Goal: Task Accomplishment & Management: Use online tool/utility

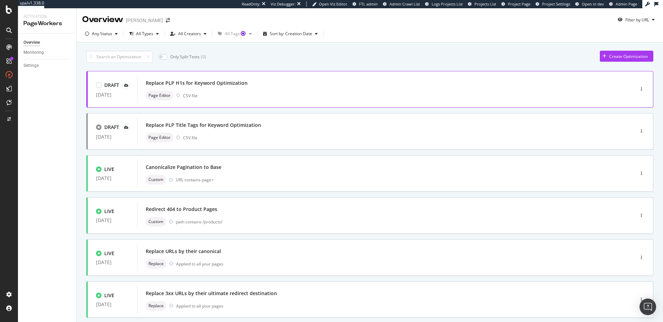
click at [321, 88] on div "Replace PLP H1s for Keyword Optimization Page Editor CSV file" at bounding box center [375, 89] width 459 height 22
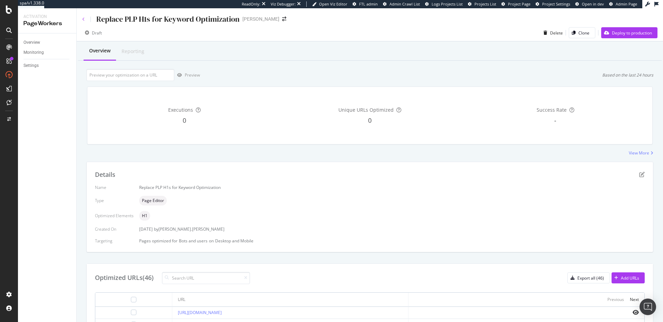
click at [84, 19] on icon at bounding box center [83, 19] width 3 height 4
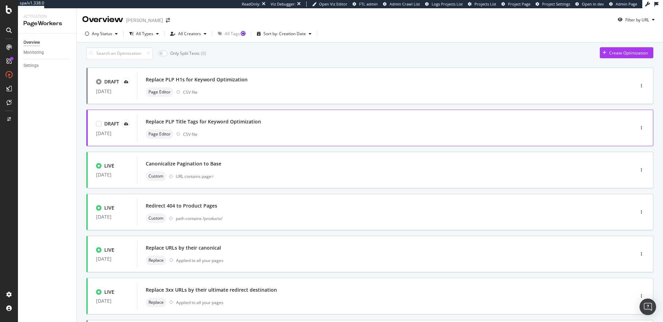
click at [191, 119] on div "Replace PLP Title Tags for Keyword Optimization Page Editor CSV file" at bounding box center [375, 128] width 476 height 28
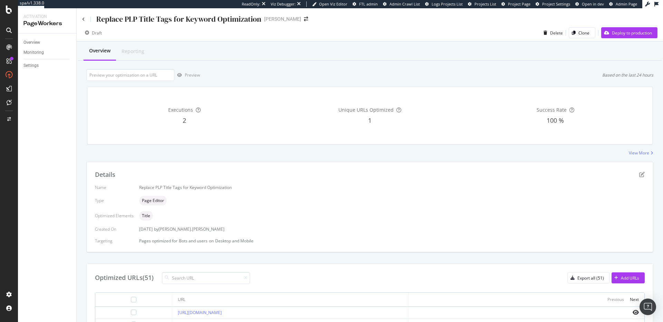
click at [302, 62] on div "Overview Reporting Preview Based on the last 24 hours Executions 2 Unique URLs …" at bounding box center [370, 281] width 586 height 480
click at [314, 25] on div "Draft Delete Clone Deploy to production" at bounding box center [370, 33] width 586 height 17
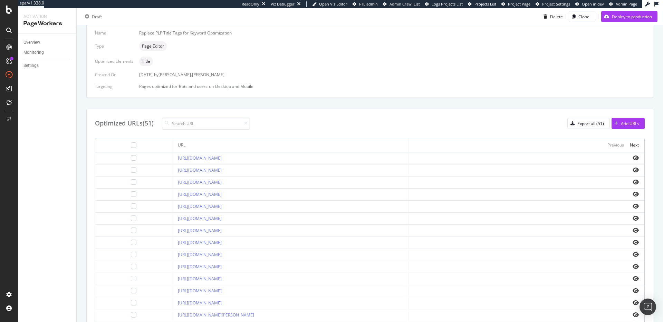
scroll to position [172, 0]
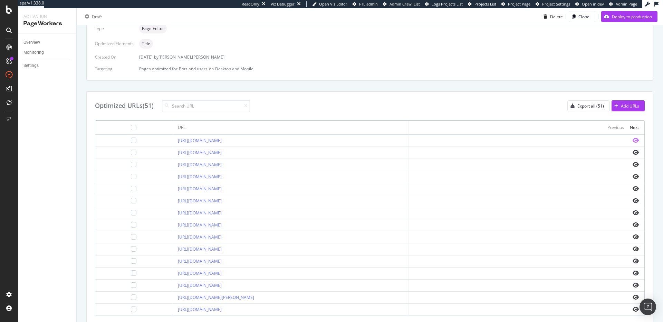
click at [632, 142] on icon "eye" at bounding box center [635, 141] width 6 height 6
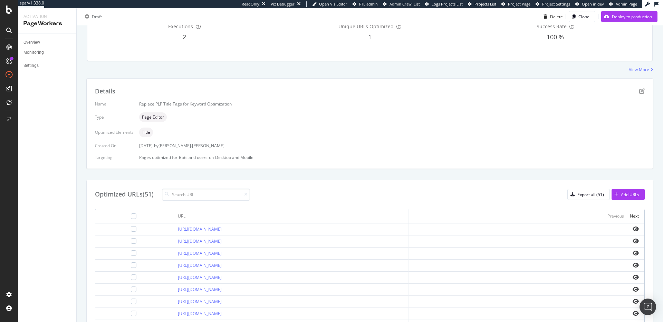
scroll to position [0, 0]
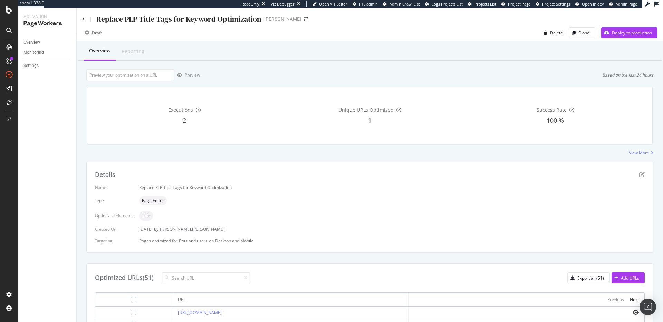
click at [86, 21] on div "Replace PLP Title Tags for Keyword Optimization" at bounding box center [171, 19] width 179 height 11
click at [84, 20] on icon at bounding box center [83, 19] width 3 height 4
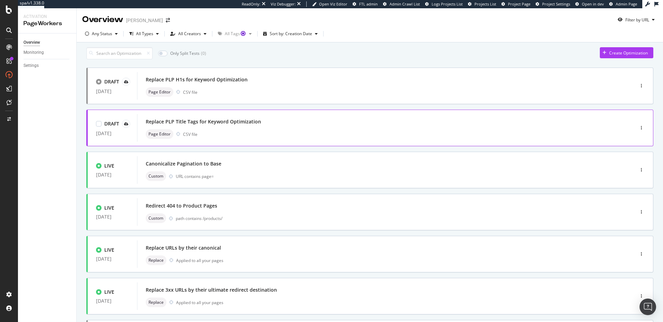
click at [215, 124] on div "Replace PLP Title Tags for Keyword Optimization" at bounding box center [203, 121] width 115 height 7
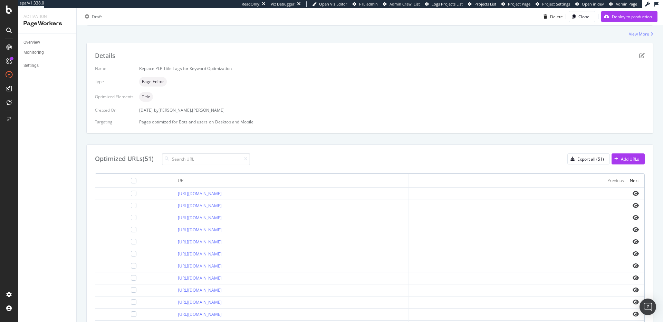
scroll to position [190, 0]
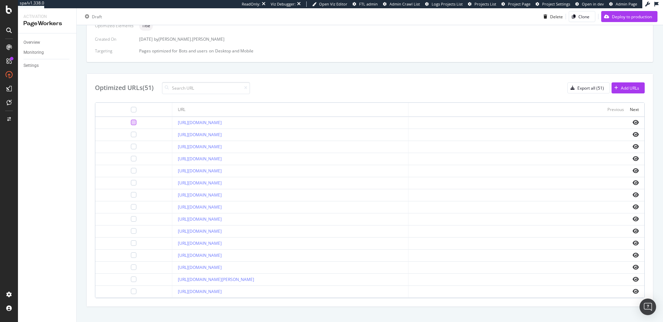
click at [131, 123] on div at bounding box center [134, 123] width 6 height 6
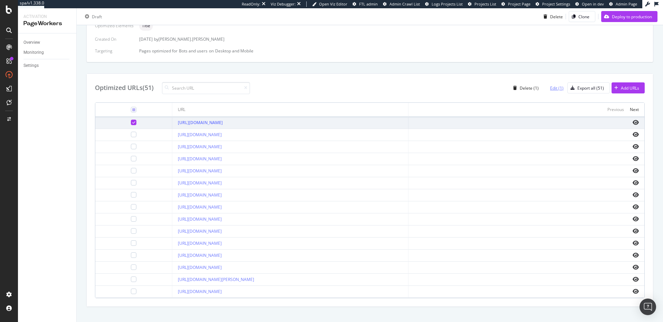
click at [552, 87] on div "Edit (1)" at bounding box center [556, 88] width 13 height 6
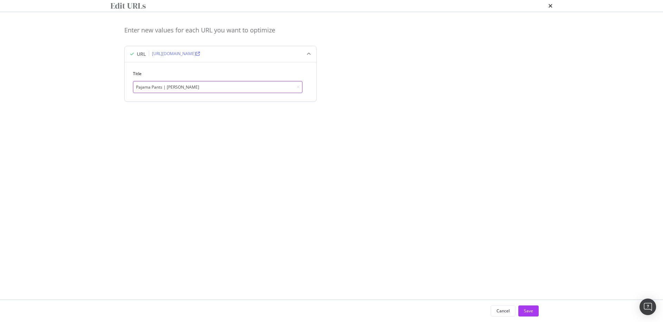
click at [208, 93] on input "Pajama Pants | [PERSON_NAME]" at bounding box center [217, 87] width 169 height 12
click at [548, 9] on icon "times" at bounding box center [550, 6] width 4 height 6
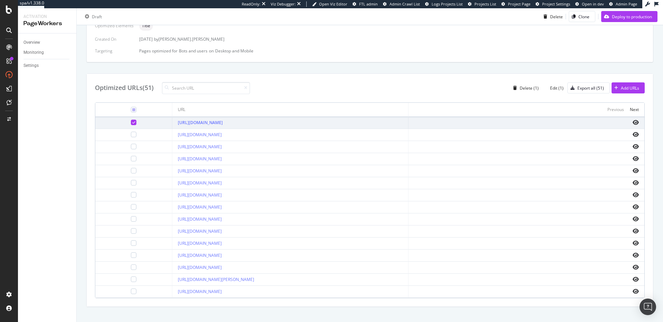
click at [132, 121] on icon at bounding box center [133, 122] width 3 height 3
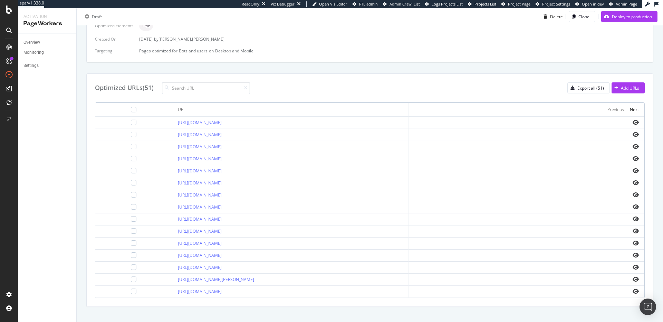
click at [458, 64] on div "Details Name Replace PLP Title Tags for Keyword Optimization Type Page Editor O…" at bounding box center [369, 139] width 567 height 335
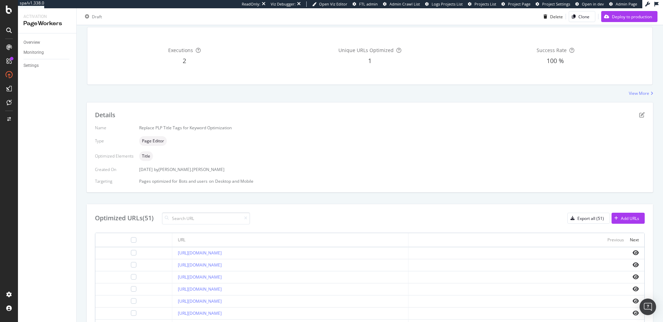
scroll to position [84, 0]
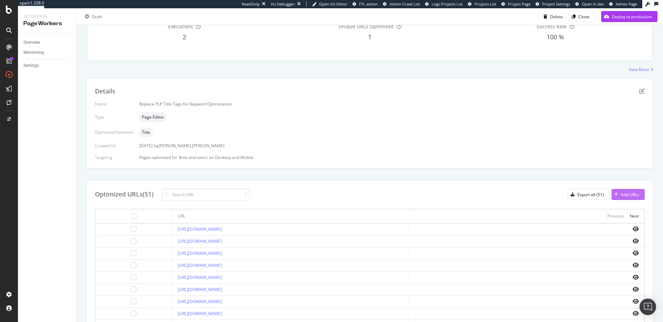
click at [627, 196] on div "Add URLs" at bounding box center [630, 195] width 18 height 6
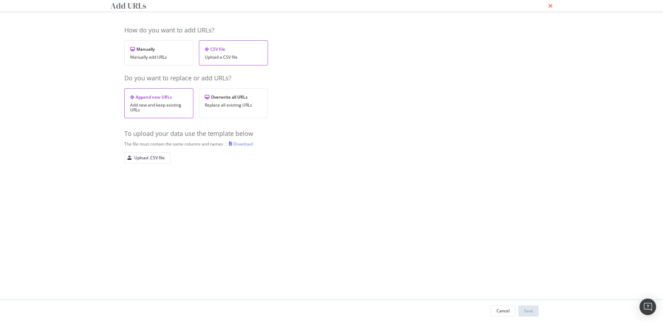
click at [548, 9] on icon "times" at bounding box center [550, 6] width 4 height 6
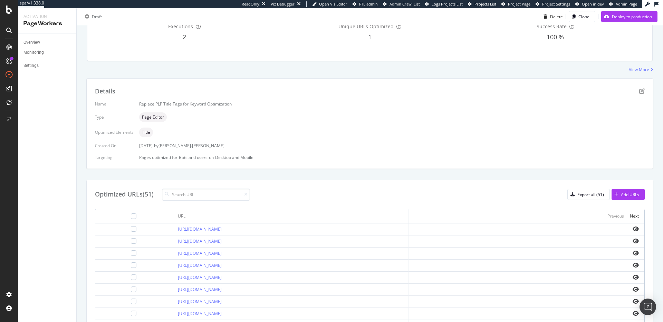
click at [270, 70] on div "View More" at bounding box center [369, 70] width 567 height 6
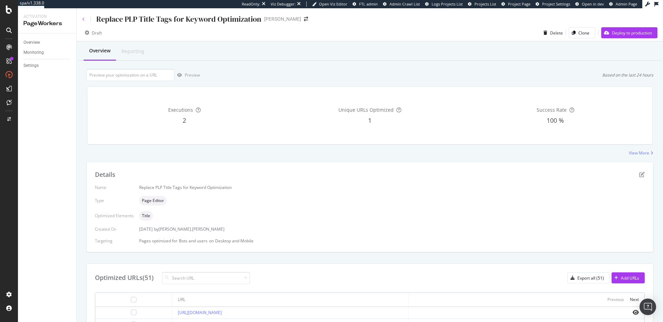
click at [85, 17] on div "Replace PLP Title Tags for Keyword Optimization" at bounding box center [171, 19] width 179 height 11
click at [80, 16] on div "Replace PLP Title Tags for Keyword Optimization PJ Salvage" at bounding box center [370, 16] width 586 height 16
click at [83, 20] on icon at bounding box center [83, 19] width 3 height 4
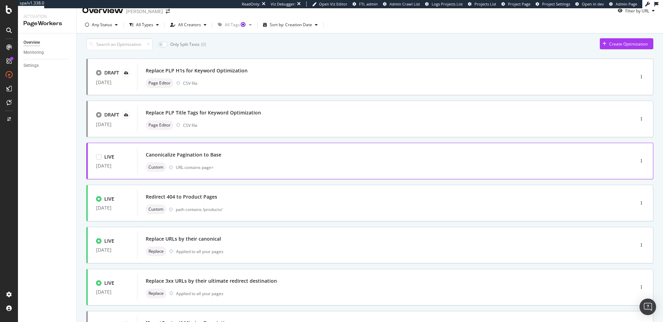
scroll to position [13, 0]
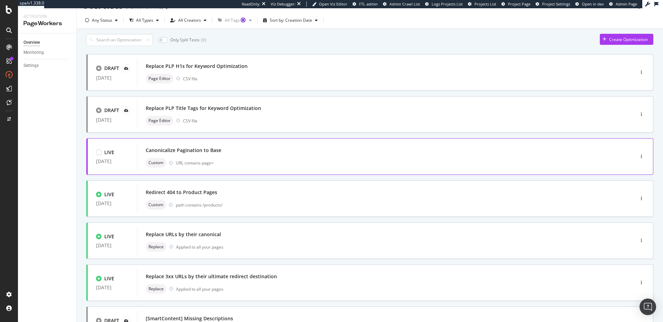
click at [276, 162] on div "Custom URL contains page=" at bounding box center [375, 163] width 459 height 10
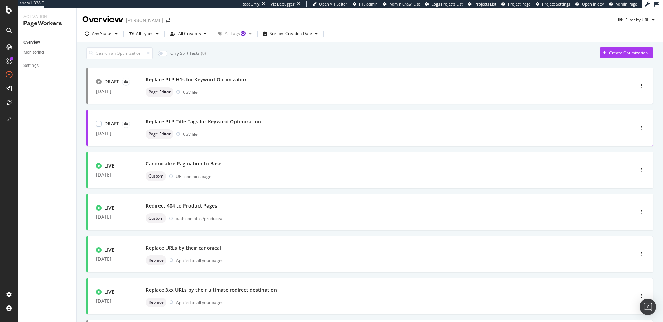
click at [253, 134] on div "Page Editor CSV file" at bounding box center [375, 134] width 459 height 10
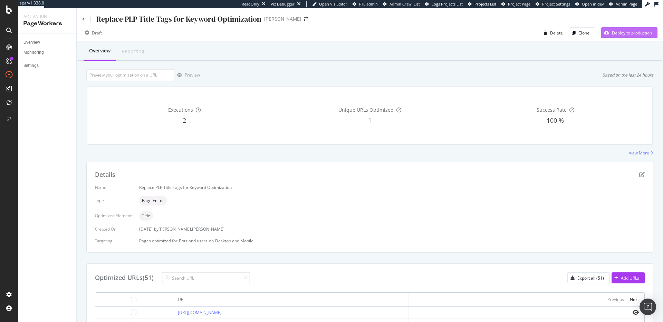
click at [620, 33] on div "Deploy to production" at bounding box center [632, 33] width 40 height 6
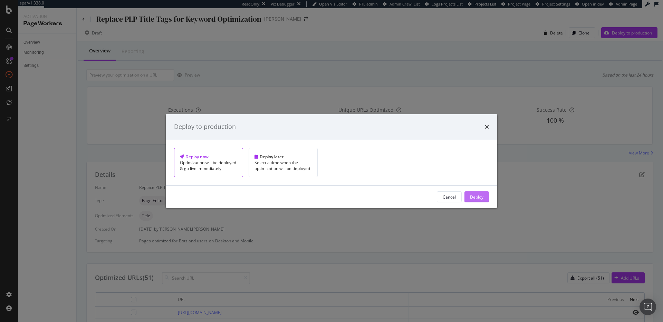
click at [464, 202] on button "Deploy" at bounding box center [476, 197] width 25 height 11
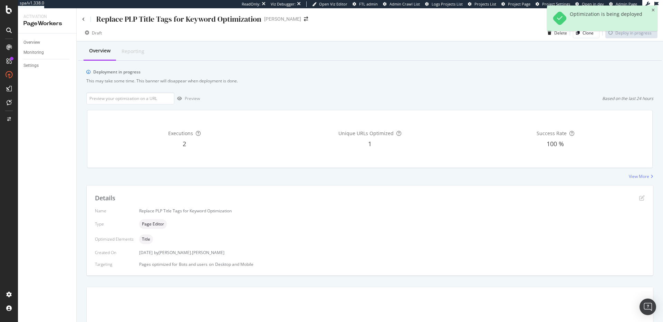
click at [85, 20] on div "Replace PLP Title Tags for Keyword Optimization" at bounding box center [171, 19] width 179 height 11
click at [82, 18] on icon at bounding box center [83, 19] width 3 height 4
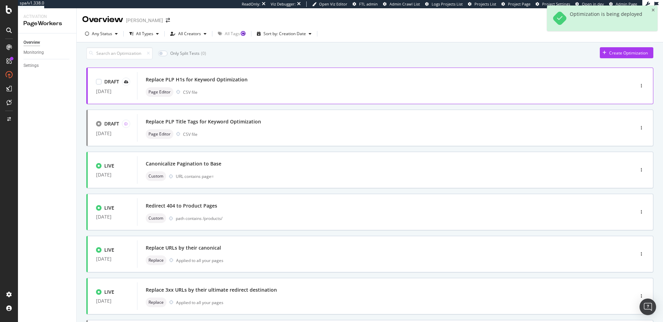
click at [220, 90] on div "Replace PLP H1s for Keyword Optimization Page Editor CSV file" at bounding box center [375, 86] width 459 height 22
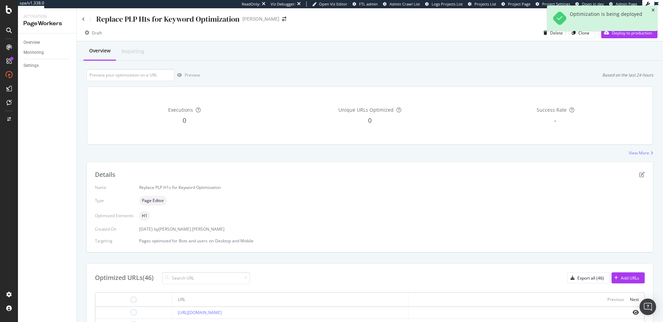
click at [654, 10] on icon "close toast" at bounding box center [652, 10] width 3 height 4
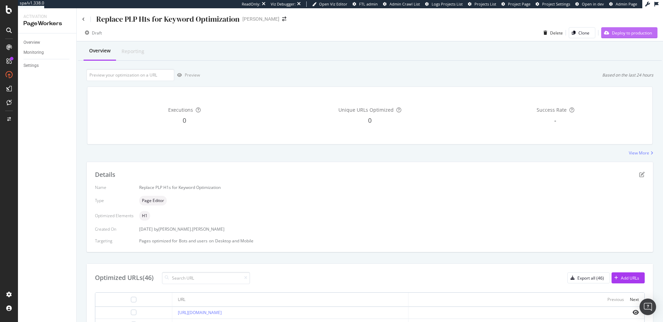
click at [638, 35] on div "Deploy to production" at bounding box center [632, 33] width 40 height 6
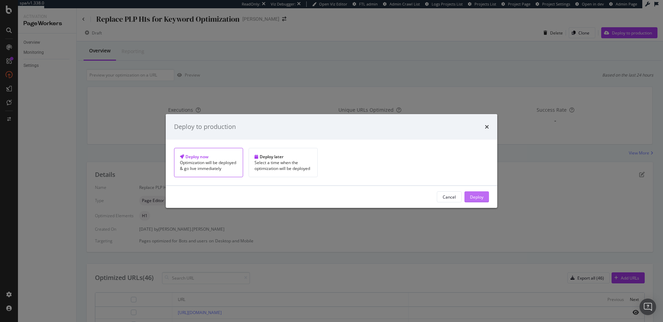
click at [464, 197] on button "Deploy" at bounding box center [476, 197] width 25 height 11
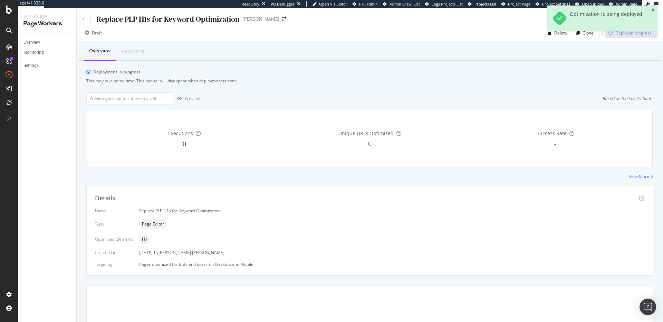
click at [85, 19] on icon at bounding box center [83, 19] width 3 height 4
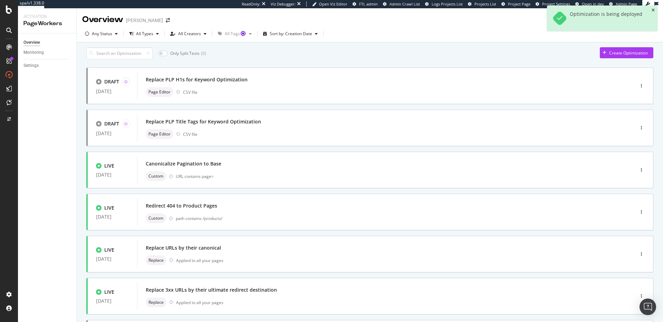
click at [654, 11] on icon "close toast" at bounding box center [652, 10] width 3 height 4
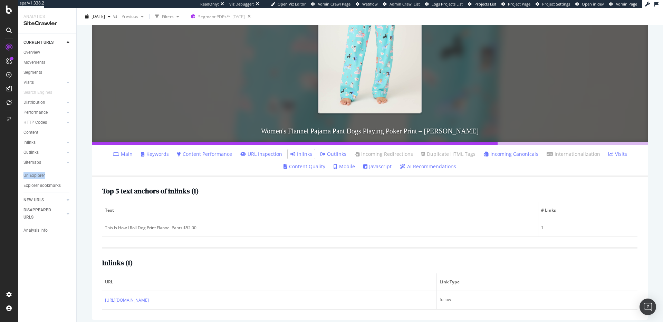
scroll to position [152, 0]
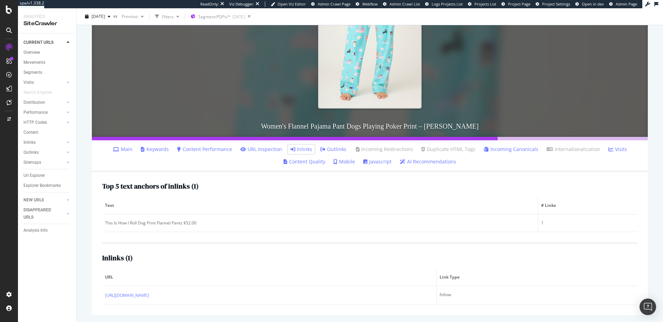
click at [293, 262] on div "Inlinks ( 1 ) URL Link Type https://www.pjsalvage.com/products/ruflp-turquoise?…" at bounding box center [369, 274] width 535 height 62
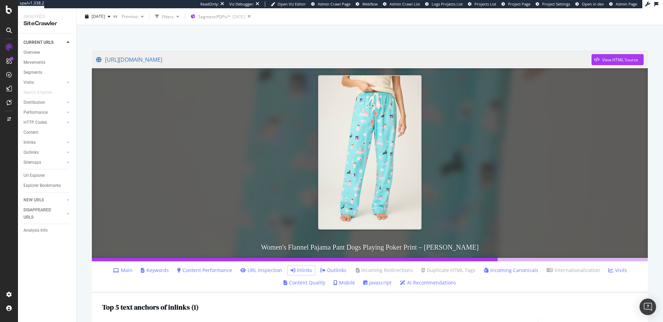
scroll to position [0, 0]
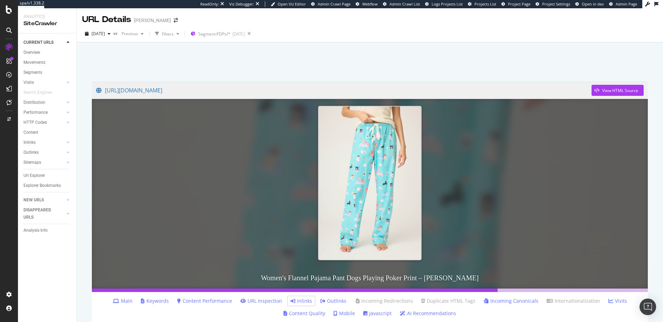
click at [348, 70] on div at bounding box center [370, 60] width 570 height 29
click at [352, 68] on div at bounding box center [370, 60] width 570 height 29
click at [351, 68] on div at bounding box center [370, 60] width 570 height 29
click at [317, 39] on div "2025 Oct. 5th vs Previous Filters Segment: PDPs/* 2025-01-29" at bounding box center [370, 35] width 586 height 14
click at [327, 49] on div at bounding box center [370, 60] width 570 height 29
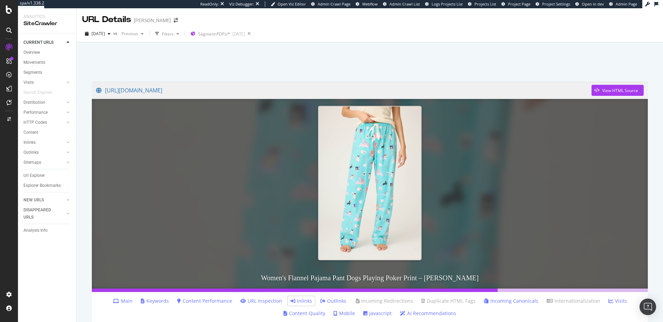
click at [325, 50] on div at bounding box center [370, 60] width 570 height 29
